Goal: Task Accomplishment & Management: Use online tool/utility

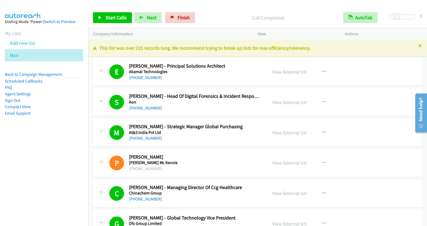
scroll to position [7140, 0]
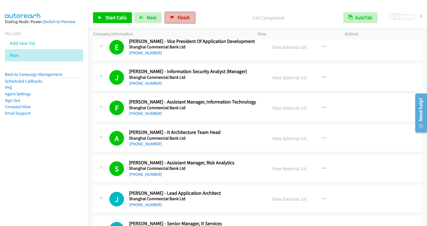
click at [179, 17] on span "Finish" at bounding box center [184, 17] width 12 height 6
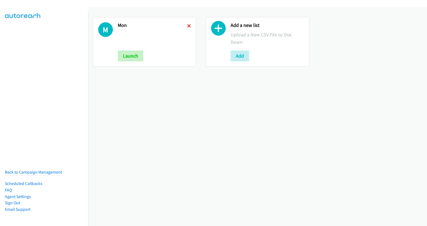
click at [188, 26] on icon at bounding box center [189, 26] width 4 height 4
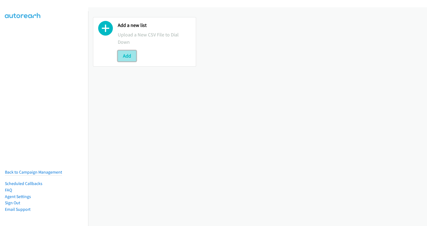
click at [119, 59] on button "Add" at bounding box center [127, 56] width 18 height 11
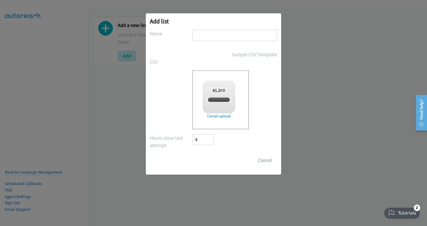
click at [210, 33] on input "text" at bounding box center [234, 35] width 85 height 11
checkbox input "true"
type input "mon"
click at [206, 160] on input "Save List" at bounding box center [206, 160] width 29 height 11
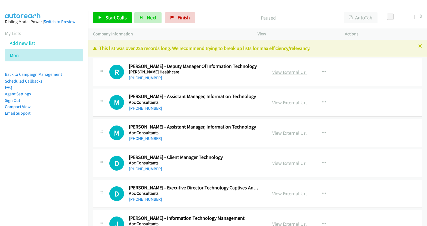
click at [290, 71] on link "View External Url" at bounding box center [289, 72] width 35 height 6
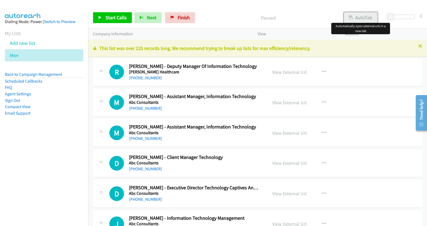
click at [357, 17] on button "AutoTab" at bounding box center [361, 17] width 34 height 11
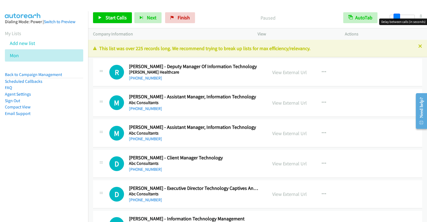
drag, startPoint x: 392, startPoint y: 16, endPoint x: 399, endPoint y: 16, distance: 6.3
click at [399, 16] on span at bounding box center [397, 17] width 7 height 7
click at [113, 16] on span "Start Calls" at bounding box center [116, 17] width 21 height 6
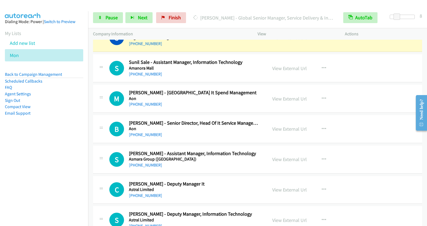
scroll to position [404, 0]
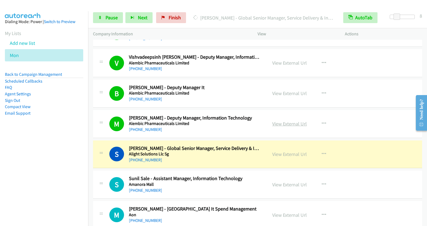
click at [290, 121] on link "View External Url" at bounding box center [289, 124] width 35 height 6
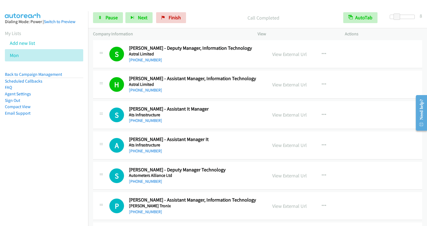
scroll to position [692, 0]
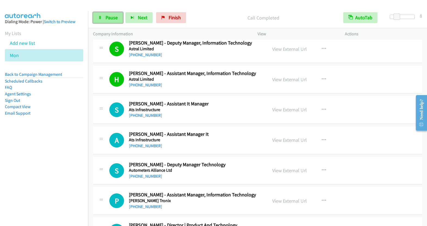
click at [101, 15] on link "Pause" at bounding box center [108, 17] width 30 height 11
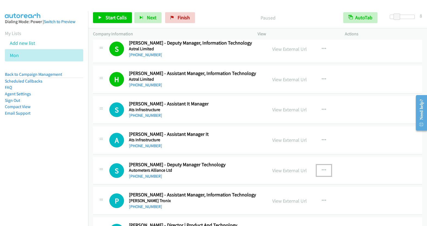
drag, startPoint x: 323, startPoint y: 168, endPoint x: 320, endPoint y: 162, distance: 5.8
click at [323, 168] on icon "button" at bounding box center [324, 170] width 4 height 4
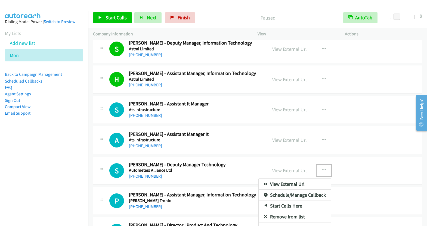
click at [283, 202] on link "Start Calls Here" at bounding box center [295, 206] width 72 height 11
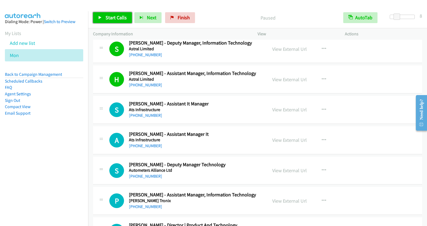
click at [120, 21] on link "Start Calls" at bounding box center [112, 17] width 39 height 11
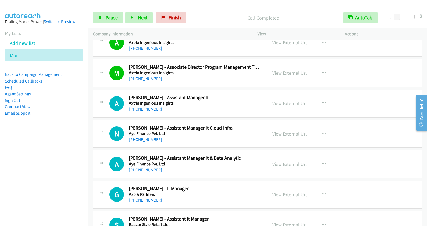
scroll to position [917, 0]
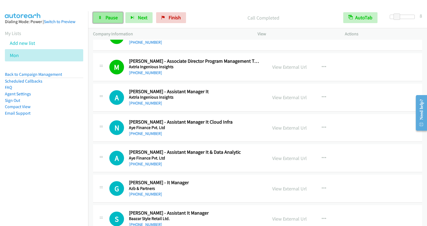
click at [109, 20] on span "Pause" at bounding box center [112, 17] width 12 height 6
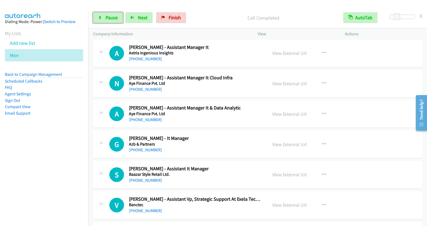
scroll to position [966, 0]
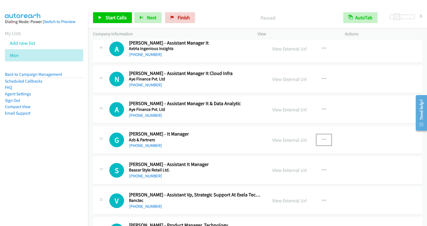
click at [325, 136] on button "button" at bounding box center [324, 140] width 15 height 11
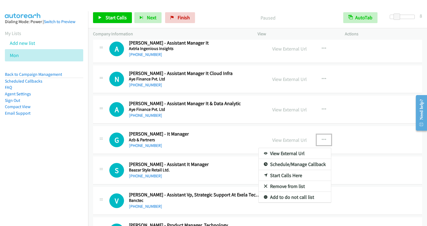
click at [288, 171] on link "Start Calls Here" at bounding box center [295, 175] width 72 height 11
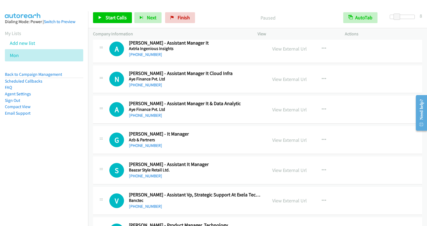
click at [118, 24] on div "Start Calls Pause Next Finish Paused AutoTab AutoTab 8" at bounding box center [257, 17] width 339 height 21
click at [117, 18] on span "Start Calls" at bounding box center [116, 17] width 21 height 6
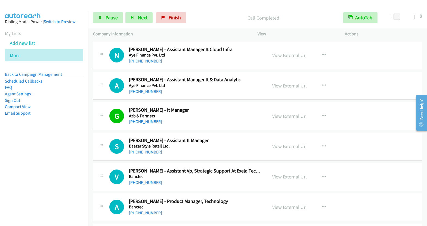
scroll to position [999, 0]
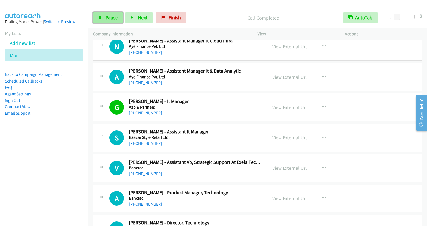
click at [113, 20] on span "Pause" at bounding box center [112, 17] width 12 height 6
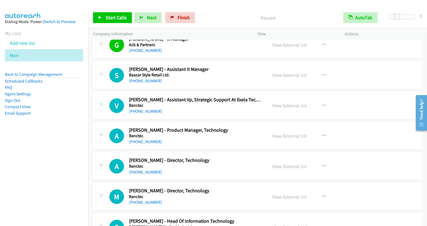
scroll to position [1067, 0]
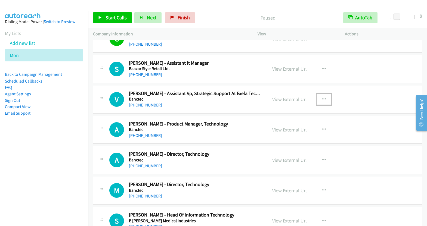
click at [317, 95] on button "button" at bounding box center [324, 99] width 15 height 11
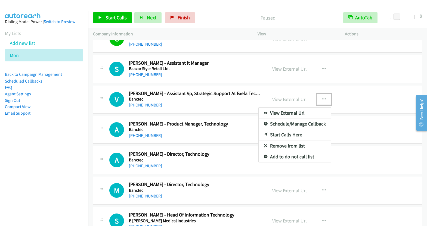
click at [285, 129] on link "Start Calls Here" at bounding box center [295, 134] width 72 height 11
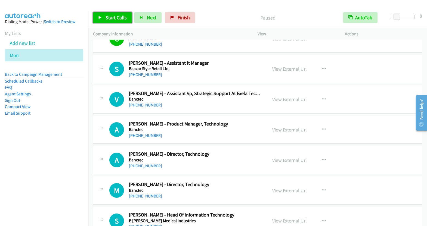
click at [113, 19] on span "Start Calls" at bounding box center [116, 17] width 21 height 6
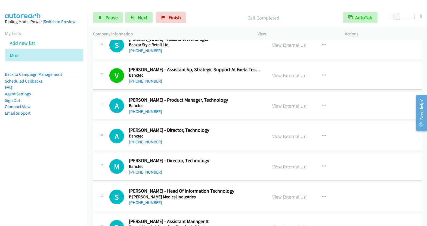
scroll to position [1093, 0]
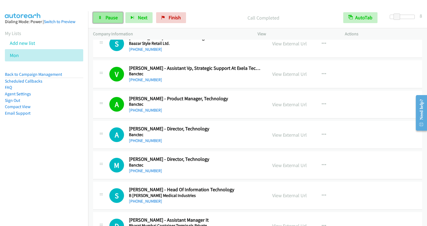
click at [107, 17] on span "Pause" at bounding box center [112, 17] width 12 height 6
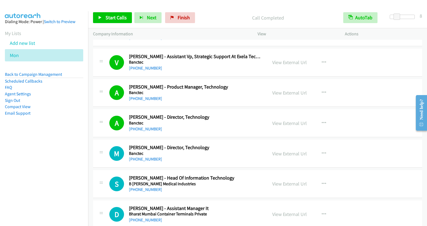
scroll to position [1105, 0]
click at [320, 148] on button "button" at bounding box center [324, 153] width 15 height 11
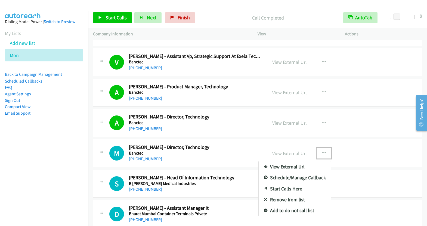
click at [274, 184] on link "Start Calls Here" at bounding box center [295, 189] width 72 height 11
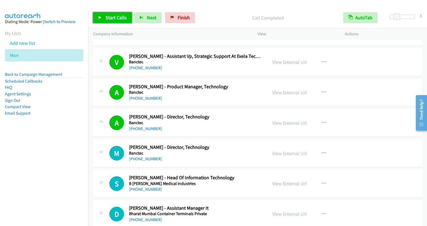
click at [114, 17] on span "Start Calls" at bounding box center [116, 17] width 21 height 6
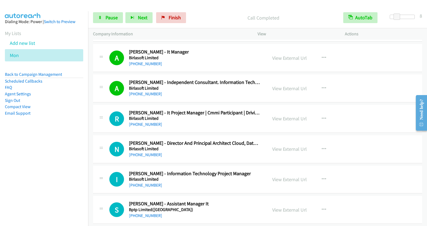
scroll to position [1488, 0]
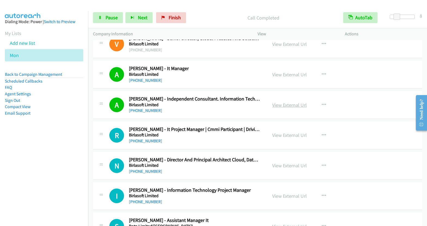
click at [287, 102] on link "View External Url" at bounding box center [289, 105] width 35 height 6
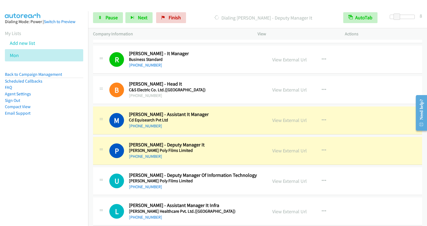
scroll to position [1805, 0]
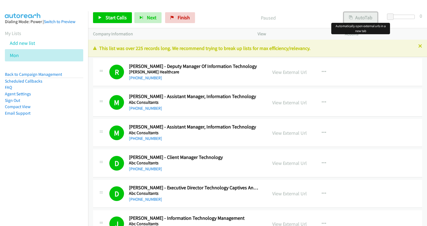
click at [369, 18] on button "AutoTab" at bounding box center [361, 17] width 34 height 11
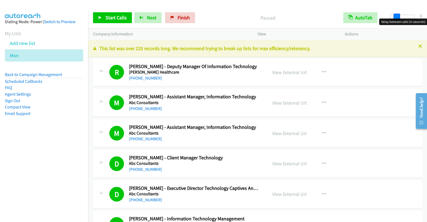
drag, startPoint x: 392, startPoint y: 16, endPoint x: 399, endPoint y: 16, distance: 6.8
click at [399, 16] on span at bounding box center [397, 17] width 7 height 7
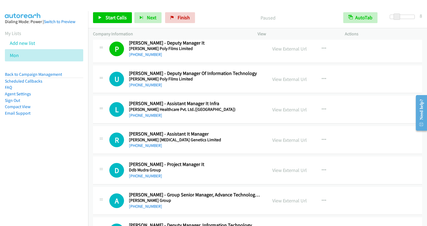
scroll to position [1940, 0]
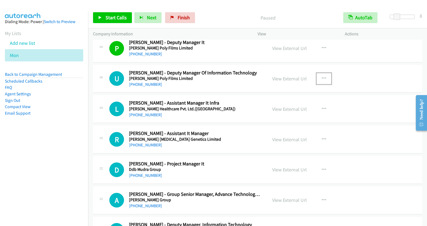
click at [319, 73] on button "button" at bounding box center [324, 78] width 15 height 11
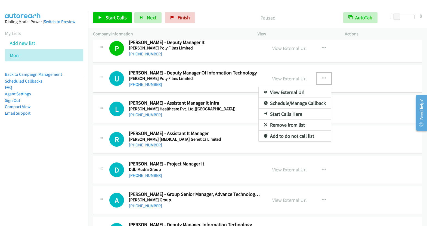
click at [294, 109] on link "Start Calls Here" at bounding box center [295, 114] width 72 height 11
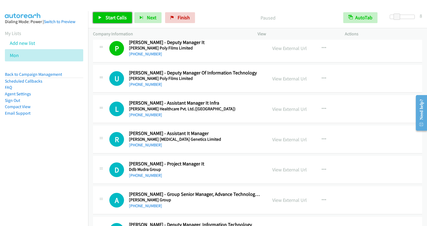
click at [113, 16] on span "Start Calls" at bounding box center [116, 17] width 21 height 6
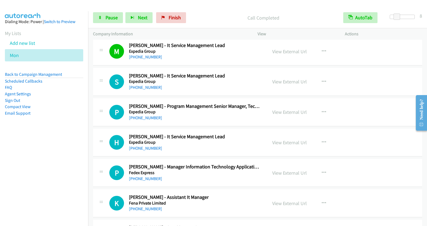
scroll to position [2532, 0]
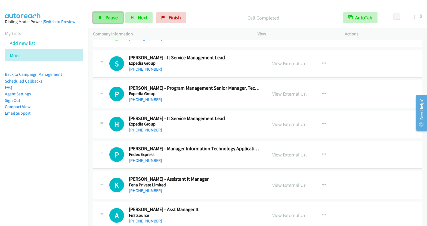
click at [112, 14] on span "Pause" at bounding box center [112, 17] width 12 height 6
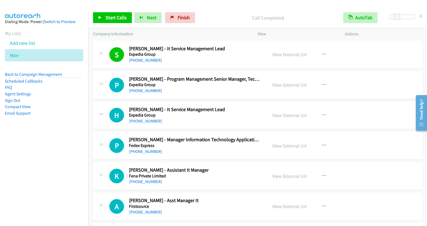
scroll to position [2576, 0]
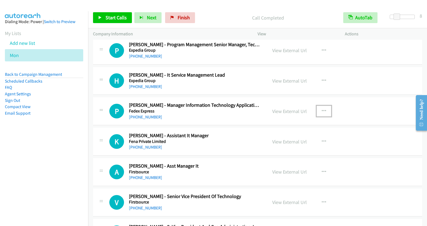
click at [322, 109] on icon "button" at bounding box center [324, 111] width 4 height 4
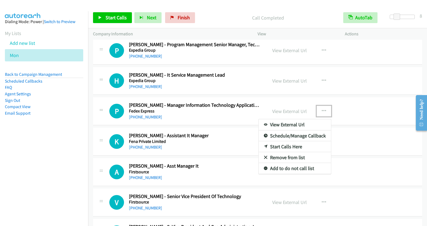
click at [296, 141] on link "Start Calls Here" at bounding box center [295, 146] width 72 height 11
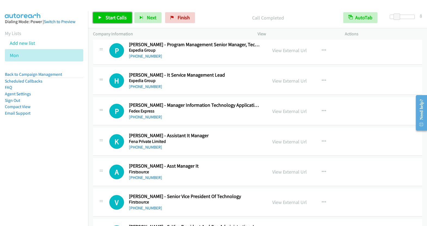
click at [118, 22] on link "Start Calls" at bounding box center [112, 17] width 39 height 11
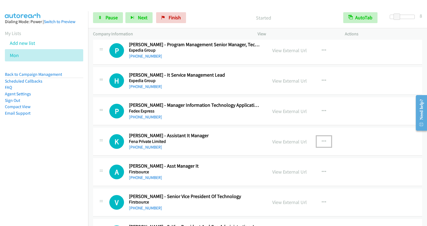
click at [322, 140] on icon "button" at bounding box center [324, 142] width 4 height 4
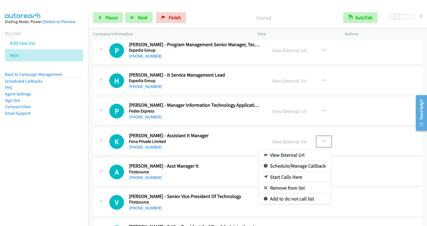
click at [300, 183] on link "Remove from list" at bounding box center [295, 188] width 72 height 11
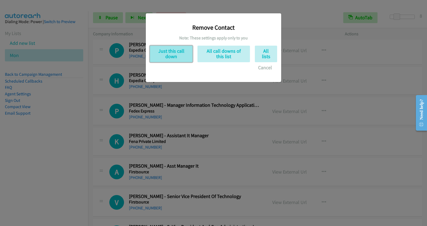
click at [181, 56] on button "Just this call down" at bounding box center [171, 54] width 43 height 17
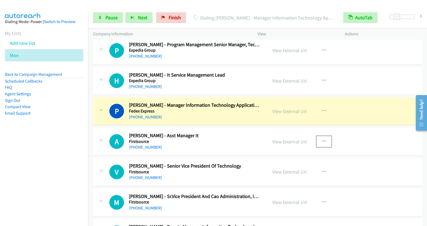
click at [322, 140] on icon "button" at bounding box center [324, 142] width 4 height 4
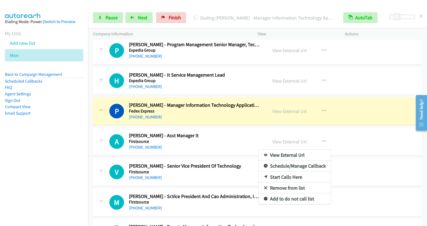
click at [298, 183] on link "Remove from list" at bounding box center [295, 188] width 72 height 11
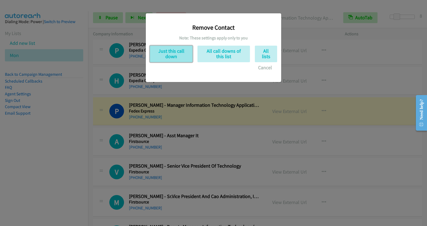
click at [174, 51] on button "Just this call down" at bounding box center [171, 54] width 43 height 17
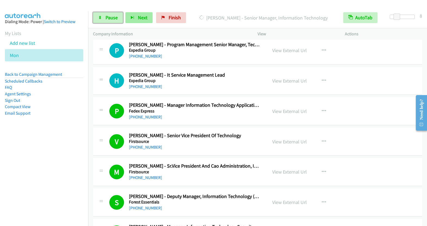
drag, startPoint x: 107, startPoint y: 17, endPoint x: 150, endPoint y: 17, distance: 42.7
click at [107, 17] on span "Pause" at bounding box center [112, 17] width 12 height 6
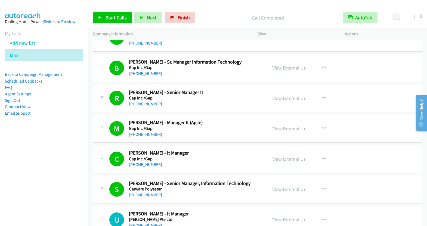
scroll to position [2979, 0]
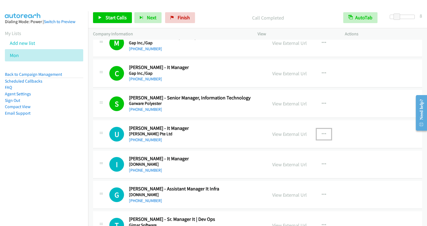
click at [322, 132] on icon "button" at bounding box center [324, 134] width 4 height 4
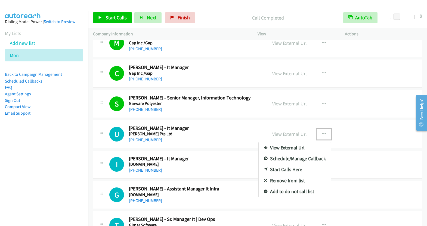
click at [289, 164] on link "Start Calls Here" at bounding box center [295, 169] width 72 height 11
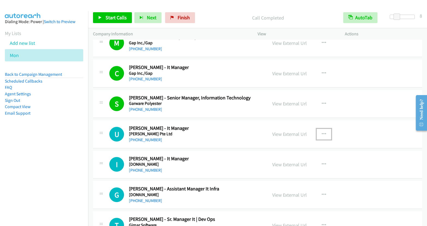
click at [322, 132] on icon "button" at bounding box center [324, 134] width 4 height 4
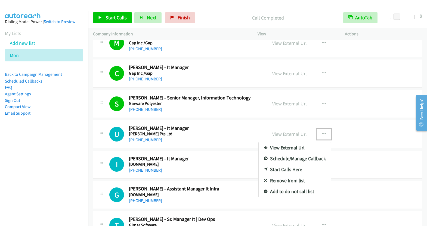
click at [293, 164] on link "Start Calls Here" at bounding box center [295, 169] width 72 height 11
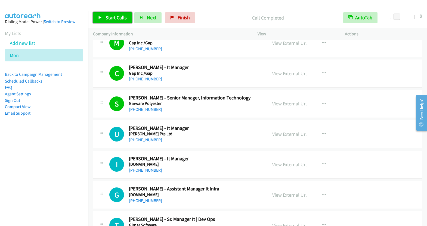
click at [119, 17] on span "Start Calls" at bounding box center [116, 17] width 21 height 6
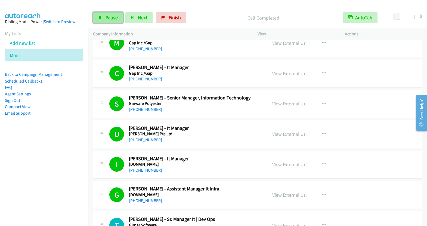
click at [106, 20] on span "Pause" at bounding box center [112, 17] width 12 height 6
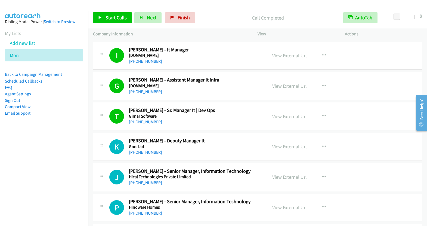
scroll to position [3094, 0]
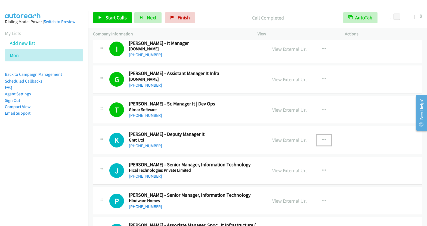
click at [322, 138] on icon "button" at bounding box center [324, 140] width 4 height 4
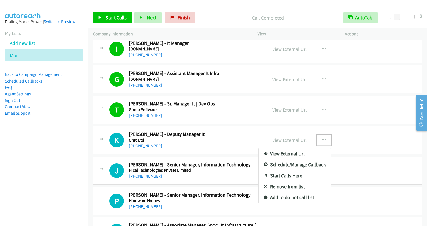
click at [287, 171] on link "Start Calls Here" at bounding box center [295, 176] width 72 height 11
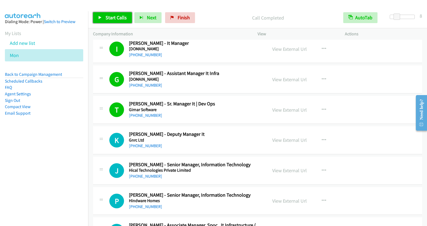
click at [117, 20] on span "Start Calls" at bounding box center [116, 17] width 21 height 6
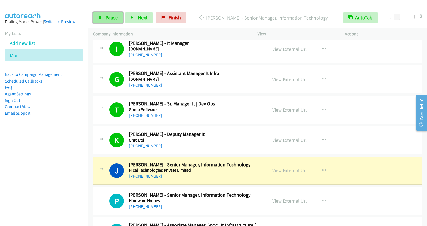
click at [108, 17] on span "Pause" at bounding box center [112, 17] width 12 height 6
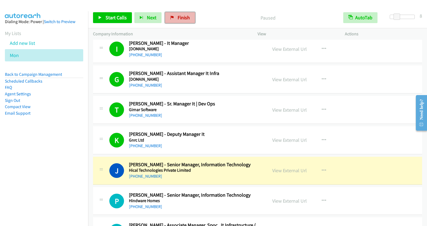
click at [175, 14] on link "Finish" at bounding box center [180, 17] width 30 height 11
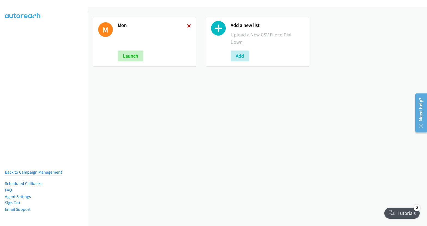
click at [188, 26] on icon at bounding box center [189, 26] width 4 height 4
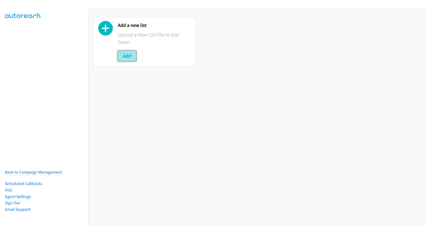
click at [124, 55] on button "Add" at bounding box center [127, 56] width 18 height 11
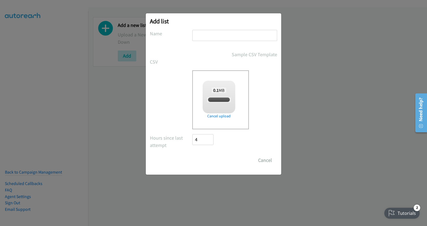
click at [208, 34] on input "text" at bounding box center [234, 35] width 85 height 11
checkbox input "true"
type input "mon"
click at [209, 157] on input "Save List" at bounding box center [206, 160] width 29 height 11
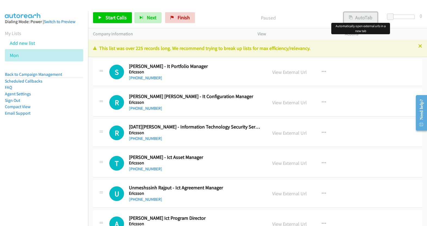
click at [359, 0] on div "Start Calls Pause Next Finish Paused AutoTab AutoTab 0 Company Information Info…" at bounding box center [213, 0] width 427 height 0
click at [357, 18] on button "AutoTab" at bounding box center [361, 17] width 34 height 11
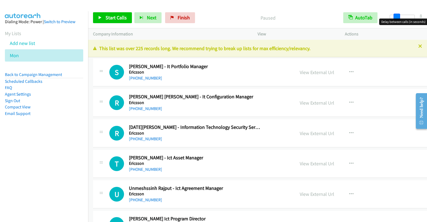
drag, startPoint x: 392, startPoint y: 17, endPoint x: 398, endPoint y: 17, distance: 6.3
click at [398, 17] on span at bounding box center [397, 17] width 7 height 7
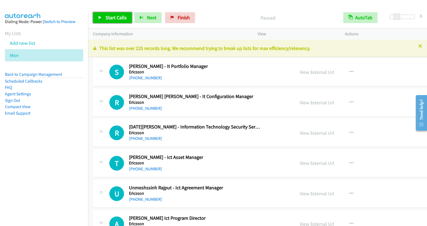
click at [102, 16] on link "Start Calls" at bounding box center [112, 17] width 39 height 11
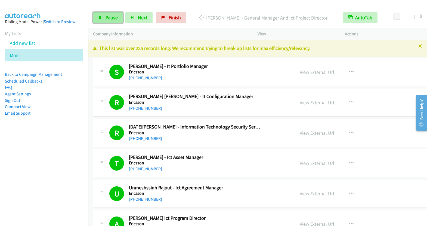
click at [110, 17] on span "Pause" at bounding box center [112, 17] width 12 height 6
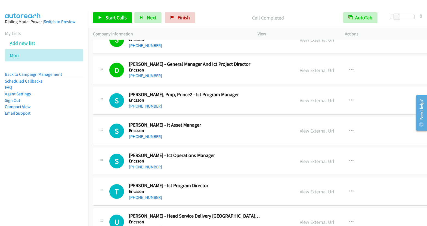
scroll to position [563, 0]
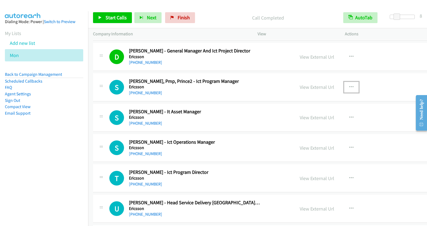
click at [344, 82] on button "button" at bounding box center [351, 87] width 15 height 11
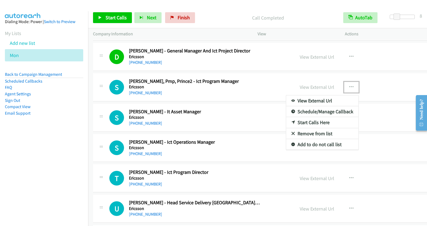
click at [286, 121] on link "Start Calls Here" at bounding box center [322, 122] width 72 height 11
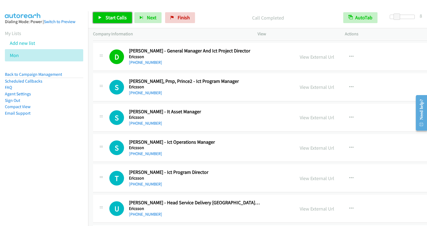
click at [120, 18] on span "Start Calls" at bounding box center [116, 17] width 21 height 6
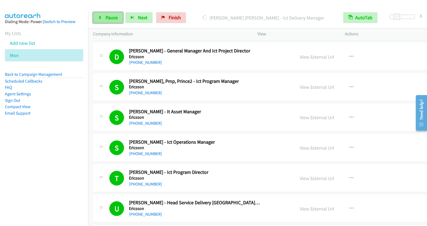
click at [113, 17] on span "Pause" at bounding box center [112, 17] width 12 height 6
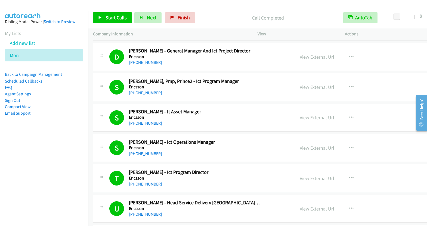
scroll to position [843, 0]
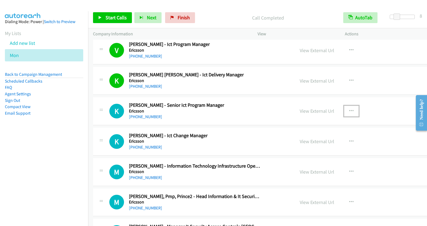
click at [344, 106] on button "button" at bounding box center [351, 111] width 15 height 11
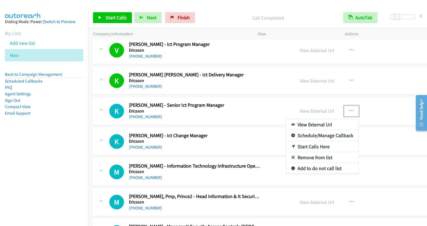
click at [286, 142] on link "Start Calls Here" at bounding box center [322, 146] width 72 height 11
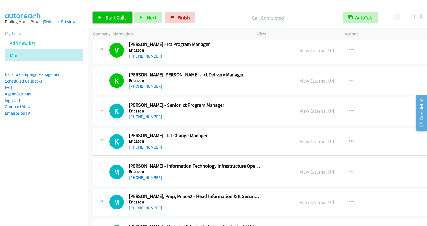
click at [112, 20] on span "Start Calls" at bounding box center [116, 17] width 21 height 6
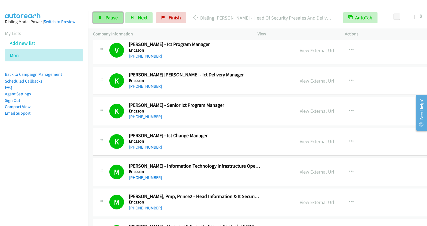
click at [114, 20] on span "Pause" at bounding box center [112, 17] width 12 height 6
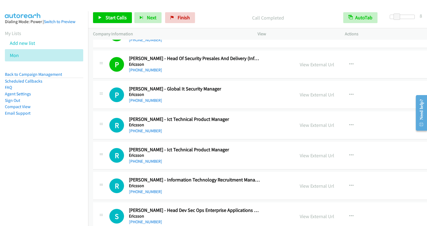
scroll to position [1043, 0]
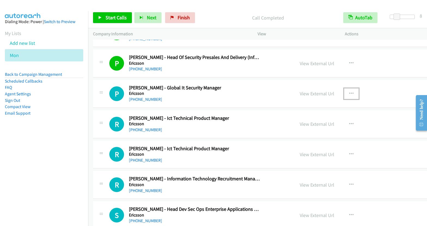
click at [349, 92] on icon "button" at bounding box center [351, 94] width 4 height 4
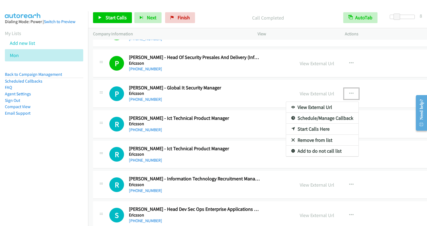
click at [290, 124] on link "Start Calls Here" at bounding box center [322, 129] width 72 height 11
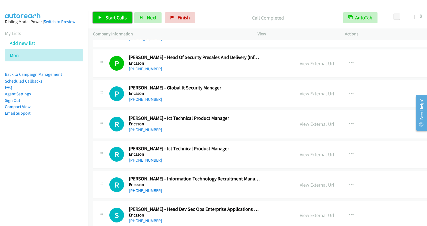
click at [113, 19] on span "Start Calls" at bounding box center [116, 17] width 21 height 6
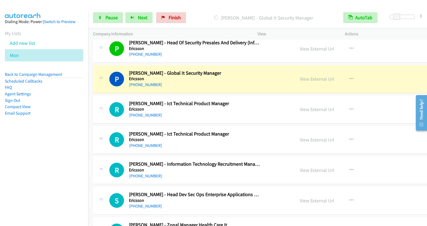
scroll to position [1058, 0]
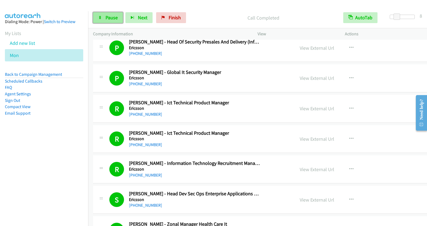
click at [104, 20] on link "Pause" at bounding box center [108, 17] width 30 height 11
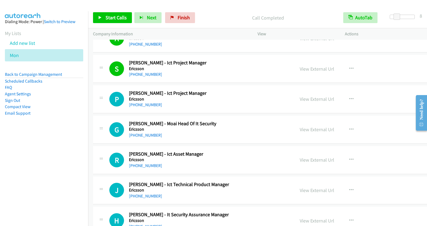
scroll to position [1342, 0]
click at [349, 97] on icon "button" at bounding box center [351, 99] width 4 height 4
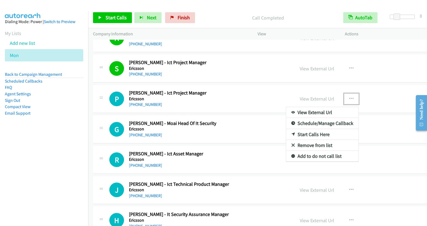
click at [286, 129] on link "Start Calls Here" at bounding box center [322, 134] width 72 height 11
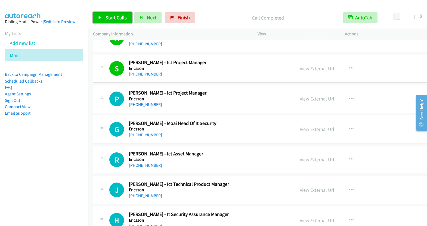
click at [115, 20] on span "Start Calls" at bounding box center [116, 17] width 21 height 6
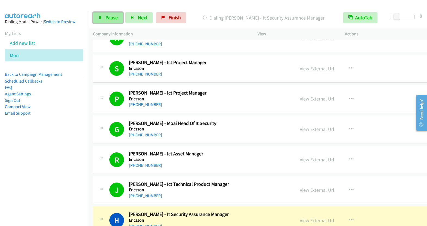
click at [106, 21] on link "Pause" at bounding box center [108, 17] width 30 height 11
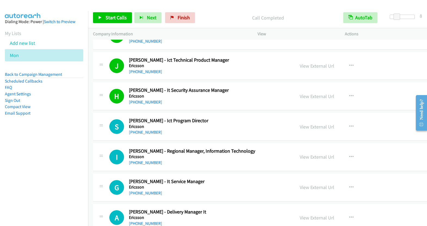
scroll to position [1504, 0]
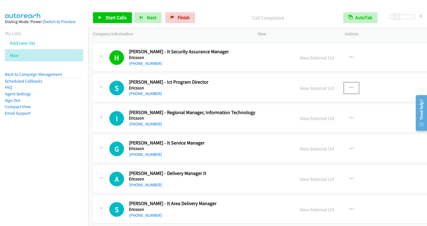
click at [344, 83] on button "button" at bounding box center [351, 88] width 15 height 11
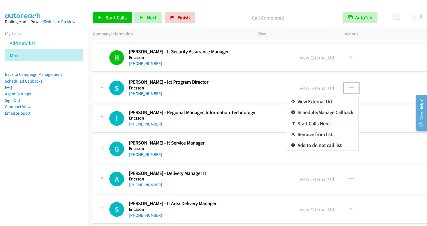
click at [297, 119] on link "Start Calls Here" at bounding box center [322, 123] width 72 height 11
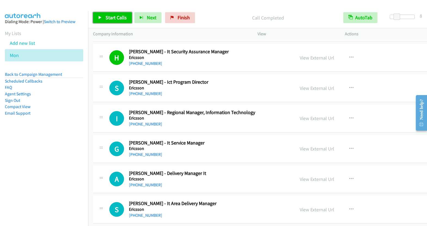
click at [113, 18] on span "Start Calls" at bounding box center [116, 17] width 21 height 6
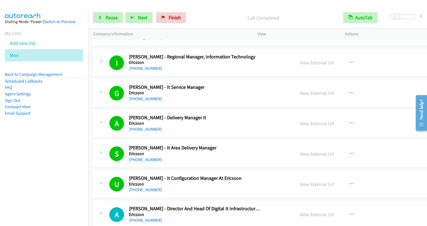
scroll to position [1666, 0]
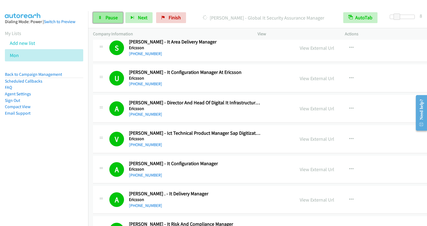
click at [103, 18] on link "Pause" at bounding box center [108, 17] width 30 height 11
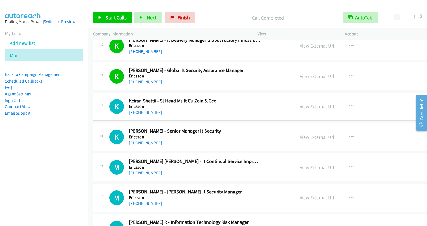
scroll to position [2066, 0]
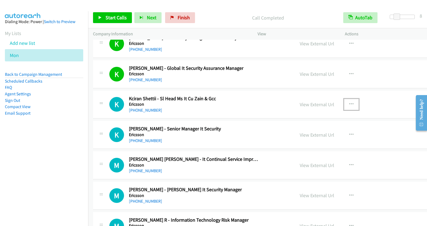
click at [349, 102] on icon "button" at bounding box center [351, 104] width 4 height 4
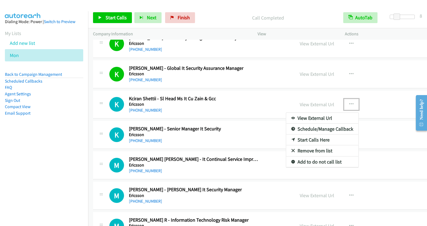
click at [290, 135] on link "Start Calls Here" at bounding box center [322, 140] width 72 height 11
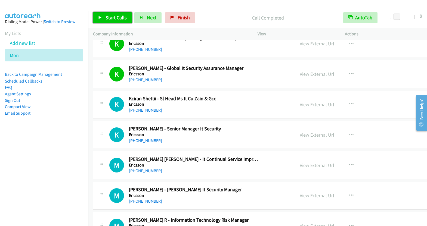
click at [116, 16] on span "Start Calls" at bounding box center [116, 17] width 21 height 6
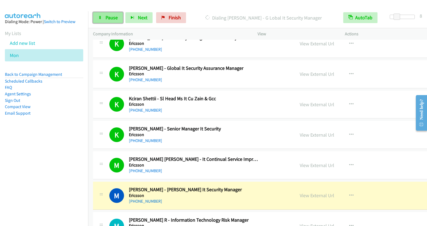
click at [110, 15] on span "Pause" at bounding box center [112, 17] width 12 height 6
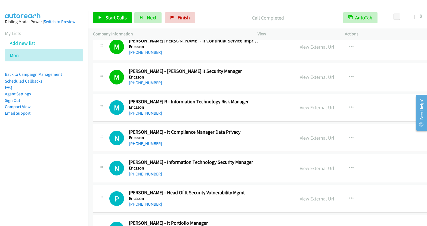
scroll to position [2187, 0]
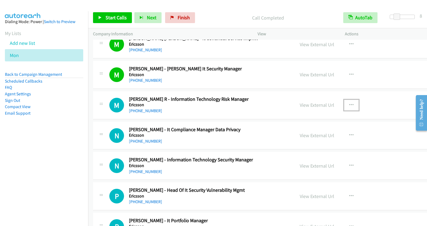
click at [349, 103] on icon "button" at bounding box center [351, 105] width 4 height 4
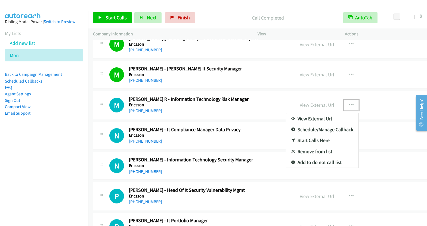
click at [294, 135] on link "Start Calls Here" at bounding box center [322, 140] width 72 height 11
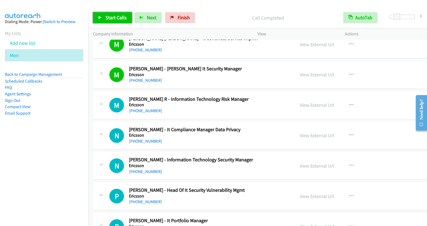
click at [116, 18] on span "Start Calls" at bounding box center [116, 17] width 21 height 6
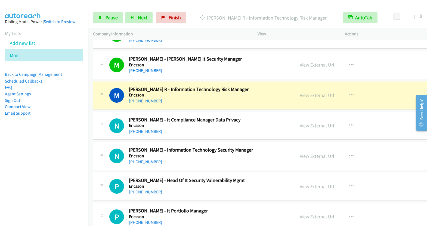
scroll to position [2200, 0]
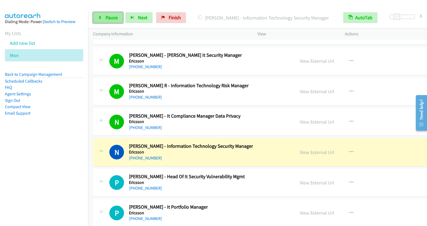
click at [107, 19] on span "Pause" at bounding box center [112, 17] width 12 height 6
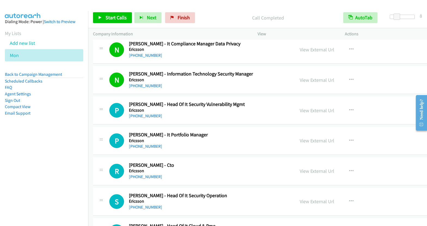
scroll to position [2274, 0]
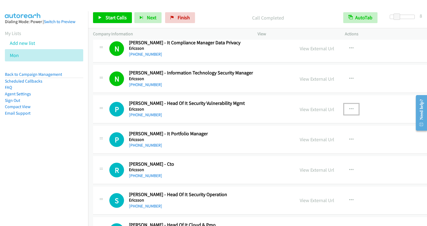
click at [349, 107] on icon "button" at bounding box center [351, 109] width 4 height 4
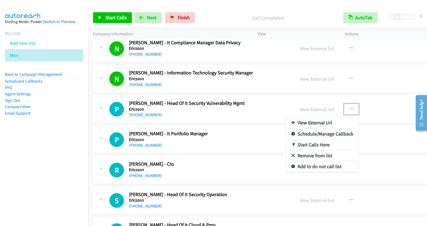
click at [300, 140] on link "Start Calls Here" at bounding box center [322, 145] width 72 height 11
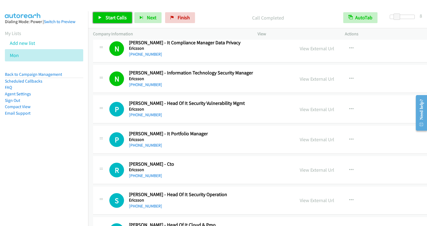
click at [111, 18] on span "Start Calls" at bounding box center [116, 17] width 21 height 6
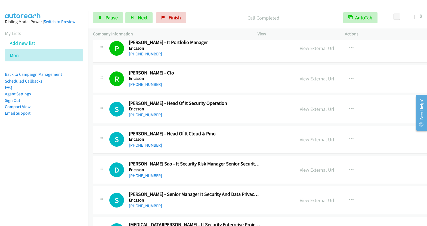
scroll to position [2367, 0]
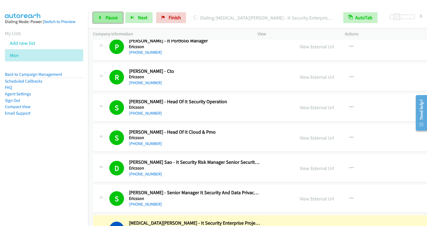
click at [109, 19] on span "Pause" at bounding box center [112, 17] width 12 height 6
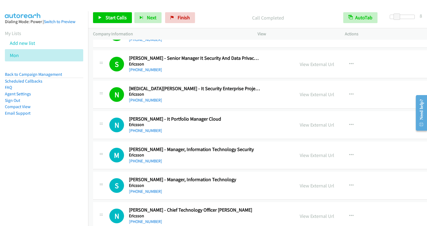
scroll to position [2505, 0]
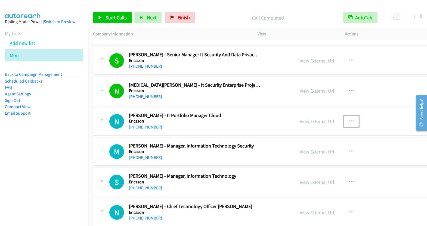
click at [349, 119] on icon "button" at bounding box center [351, 121] width 4 height 4
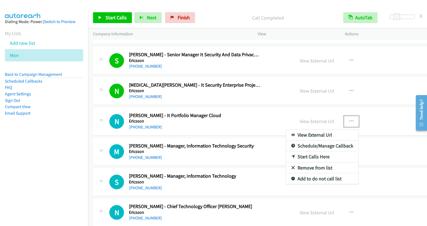
click at [364, 137] on div at bounding box center [213, 113] width 427 height 226
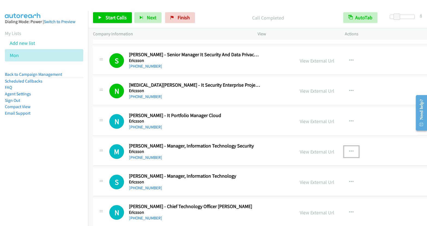
click at [344, 146] on button "button" at bounding box center [351, 151] width 15 height 11
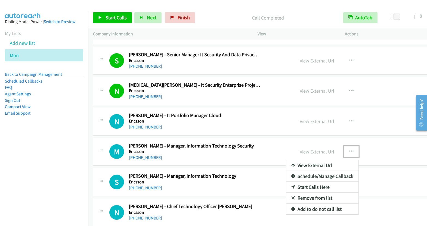
click at [291, 182] on link "Start Calls Here" at bounding box center [322, 187] width 72 height 11
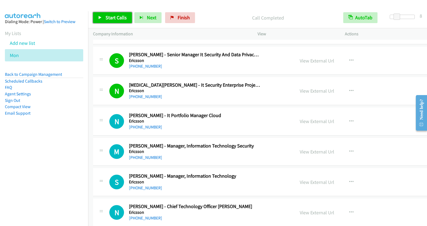
click at [116, 19] on span "Start Calls" at bounding box center [116, 17] width 21 height 6
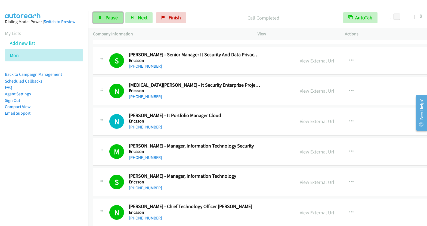
drag, startPoint x: 104, startPoint y: 19, endPoint x: 113, endPoint y: 19, distance: 9.0
click at [104, 19] on link "Pause" at bounding box center [108, 17] width 30 height 11
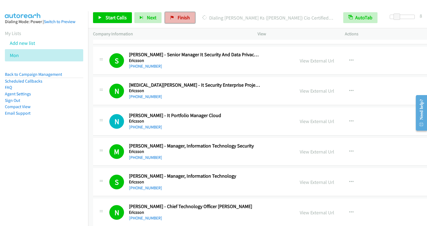
click at [179, 20] on span "Finish" at bounding box center [184, 17] width 12 height 6
